Goal: Information Seeking & Learning: Learn about a topic

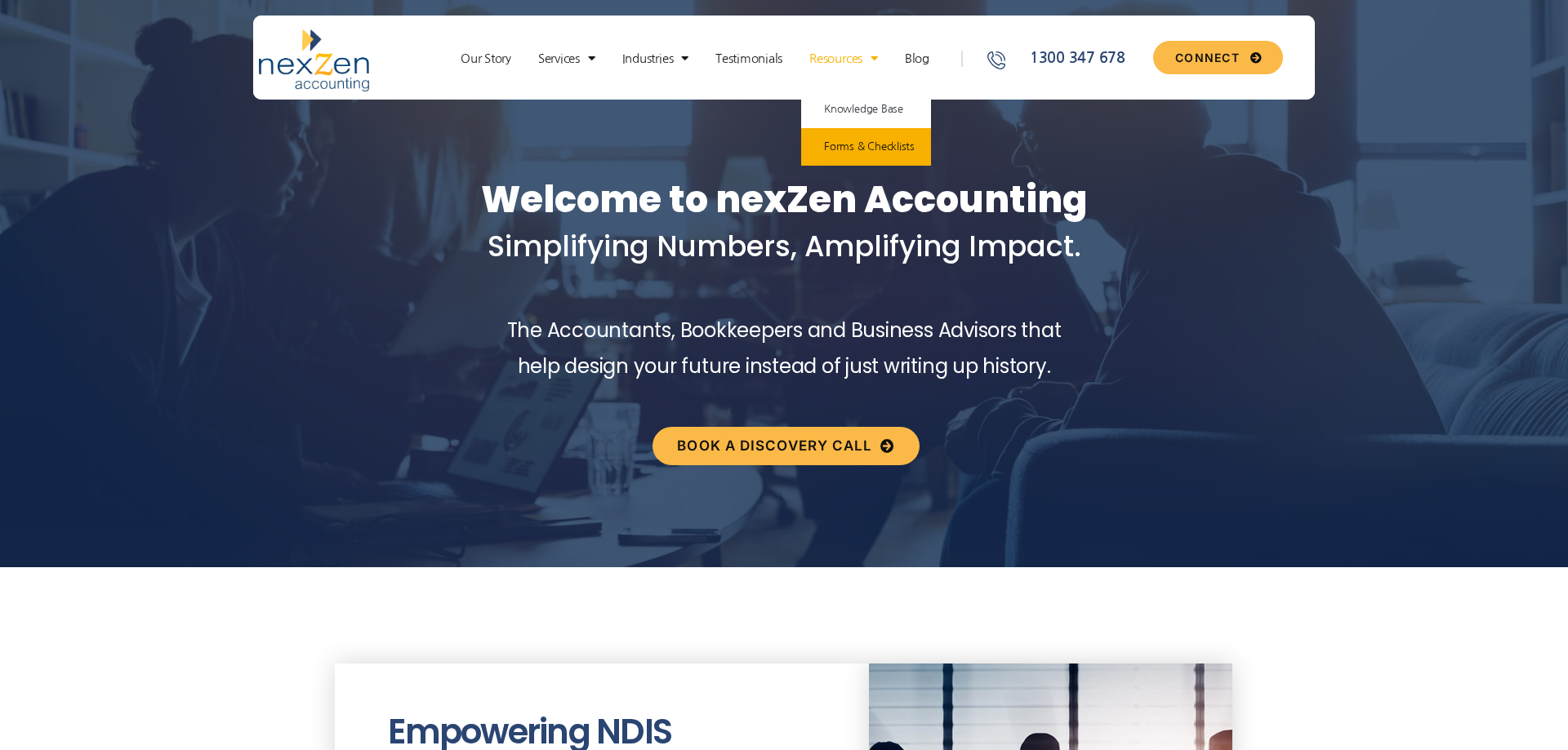
click at [863, 142] on link "Forms & Checklists" at bounding box center [865, 147] width 130 height 38
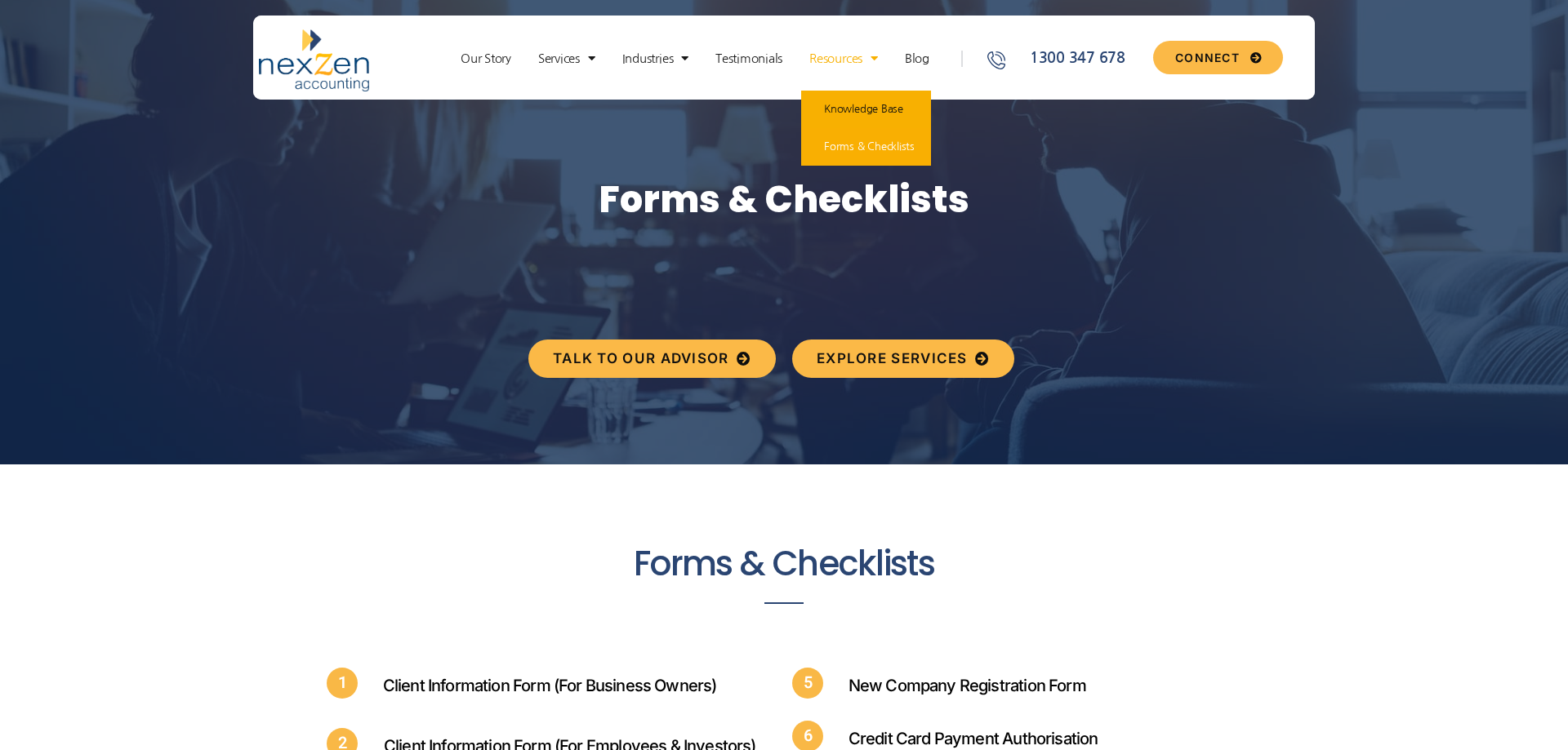
click at [848, 107] on link "Knowledge Base" at bounding box center [865, 109] width 130 height 38
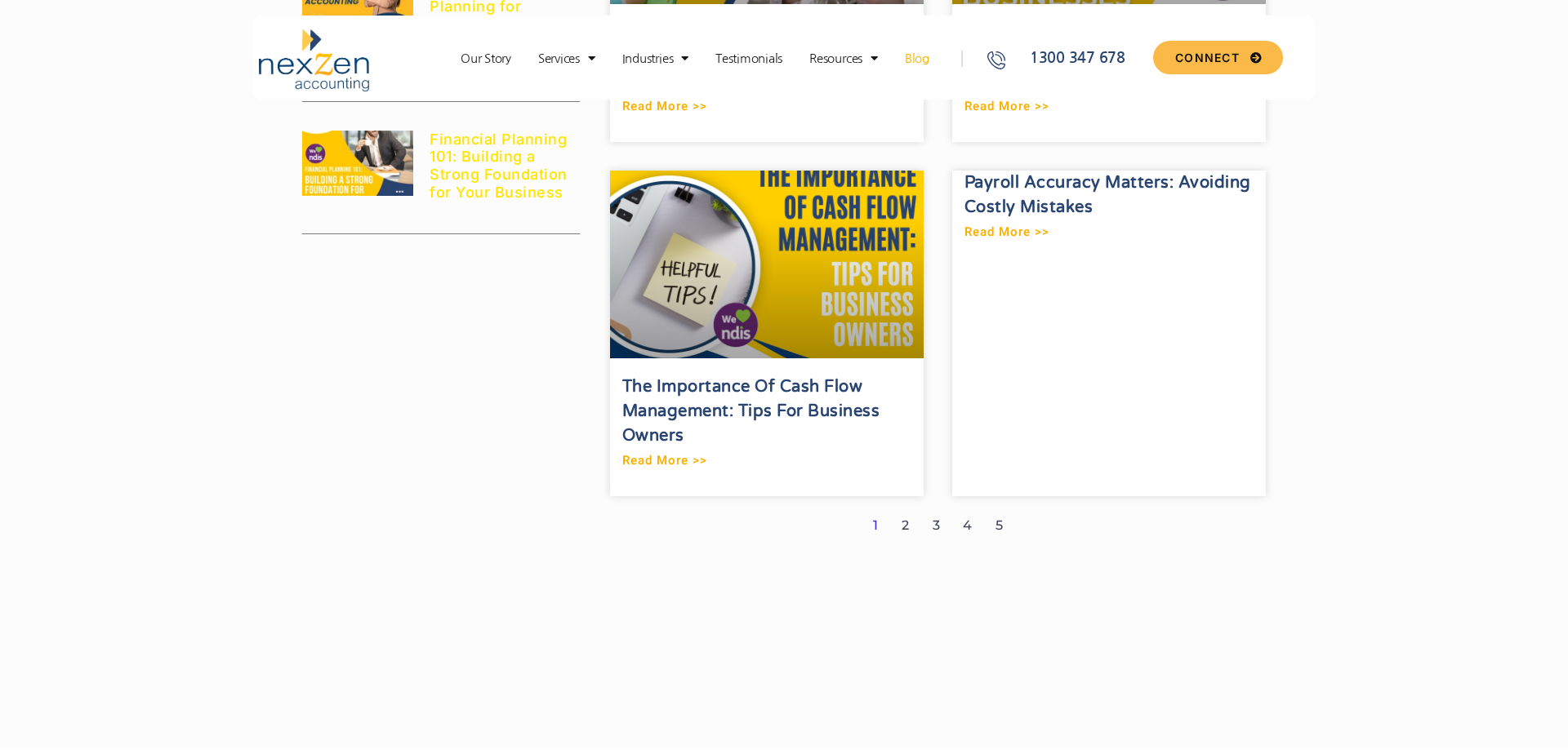
scroll to position [2081, 0]
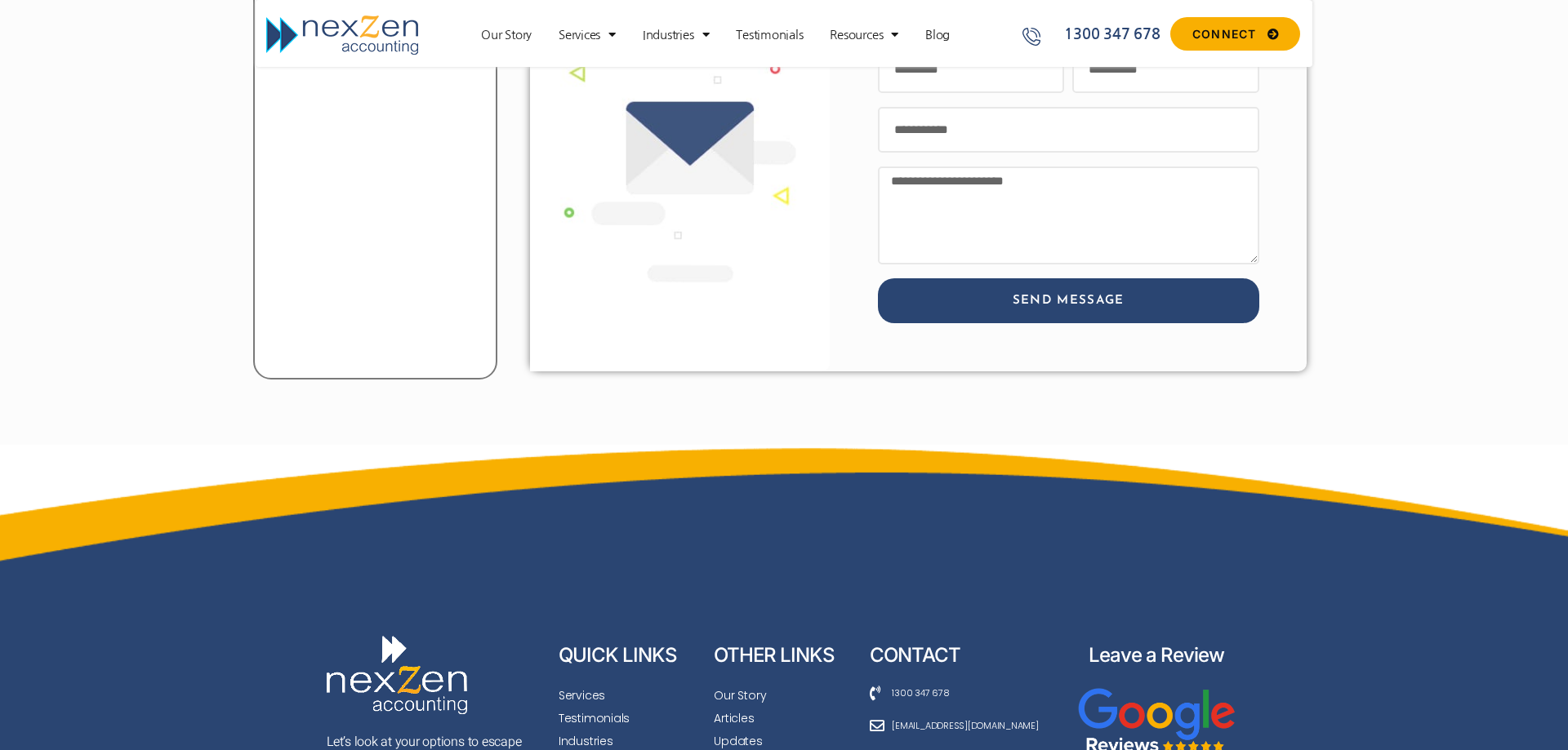
scroll to position [2714, 0]
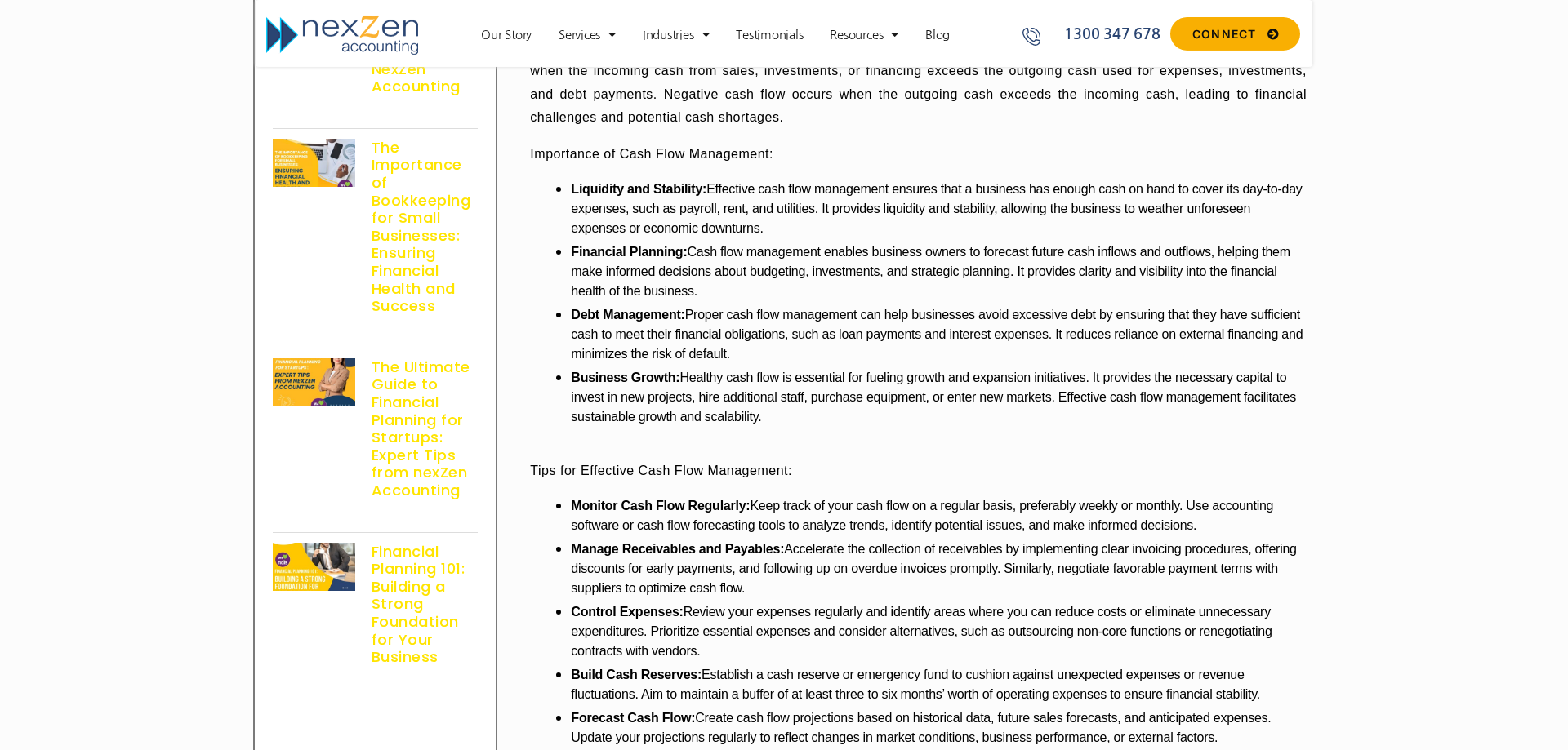
scroll to position [1300, 0]
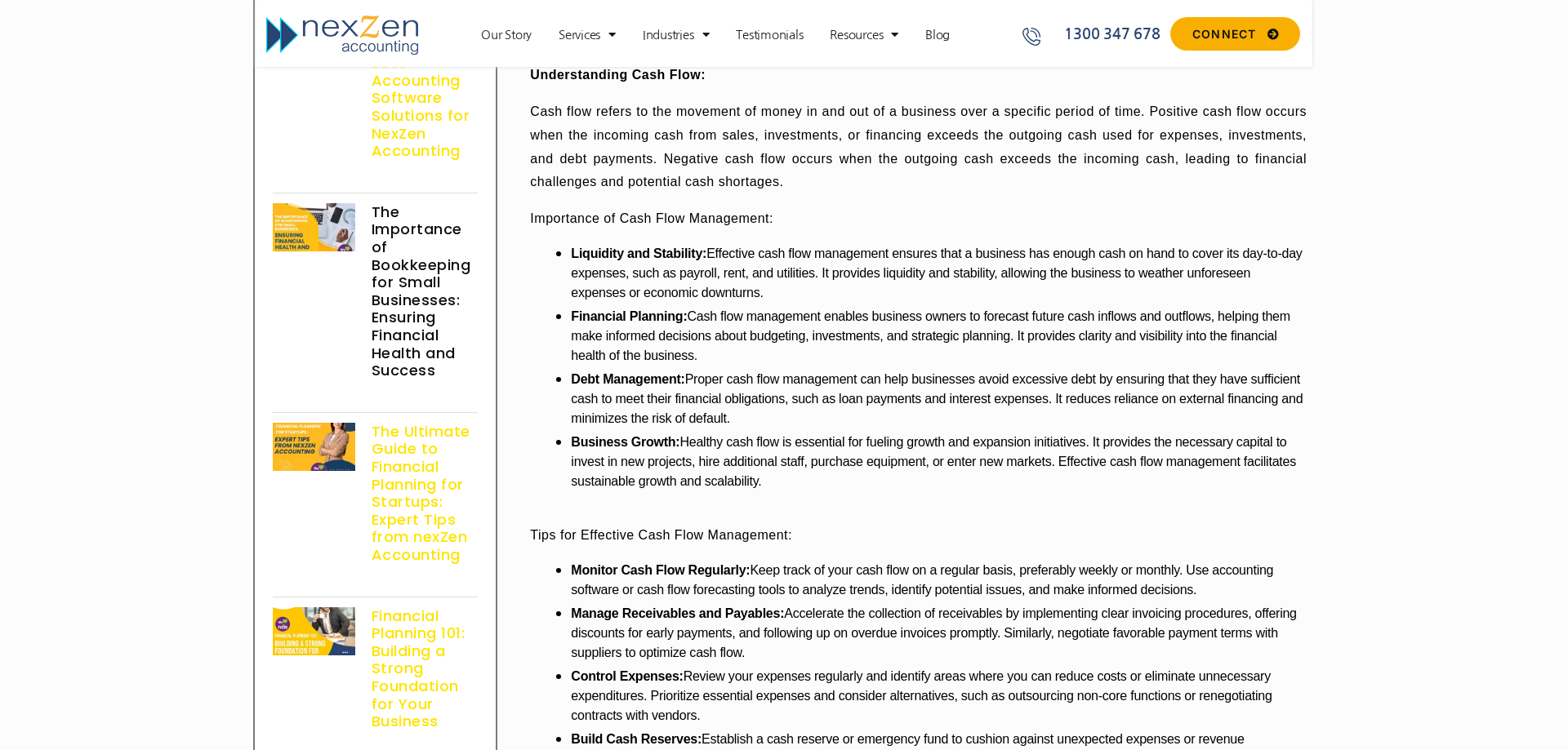
click at [414, 283] on link "The Importance of Bookkeeping for Small Businesses: Ensuring Financial Health a…" at bounding box center [421, 291] width 99 height 179
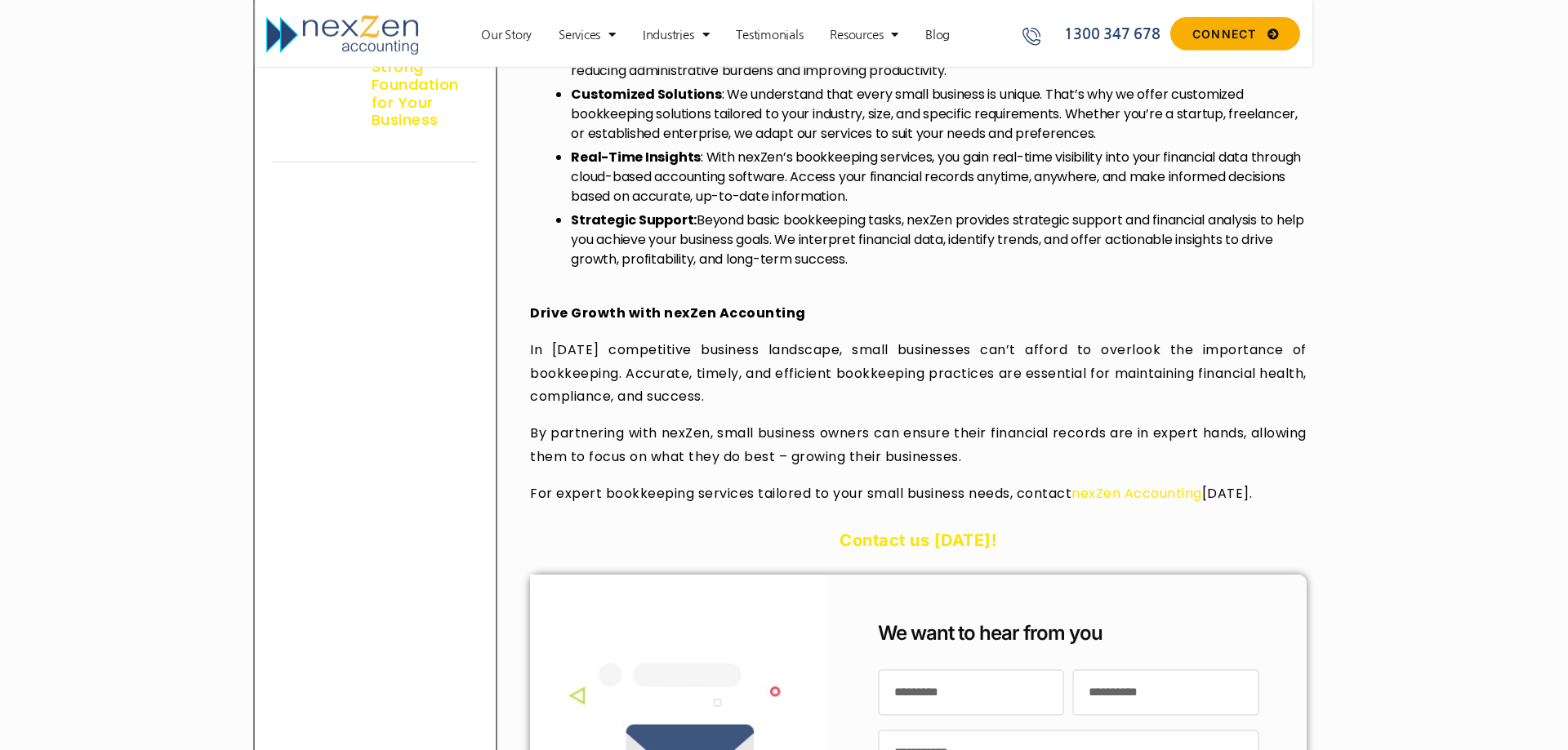
scroll to position [1915, 0]
